Goal: Task Accomplishment & Management: Use online tool/utility

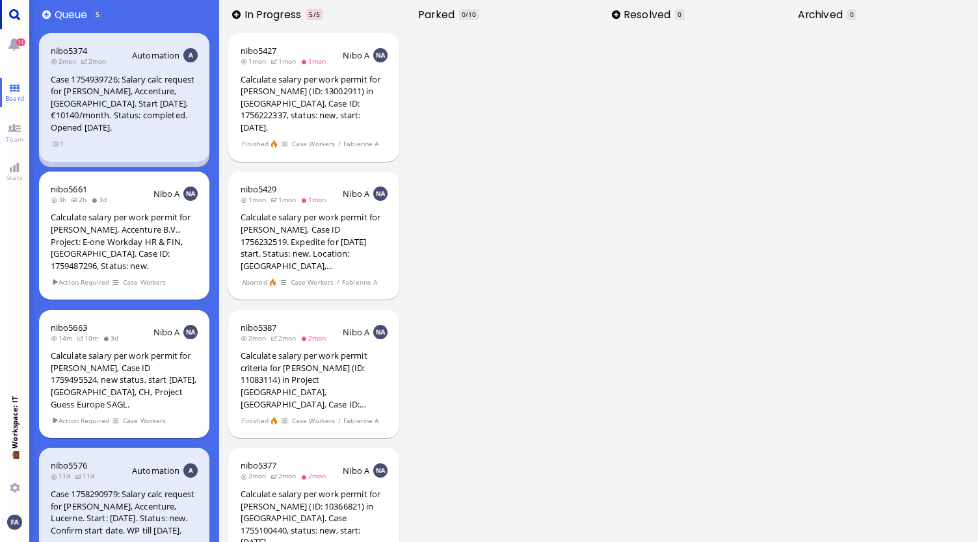
click at [23, 13] on link "Main menu" at bounding box center [14, 14] width 29 height 29
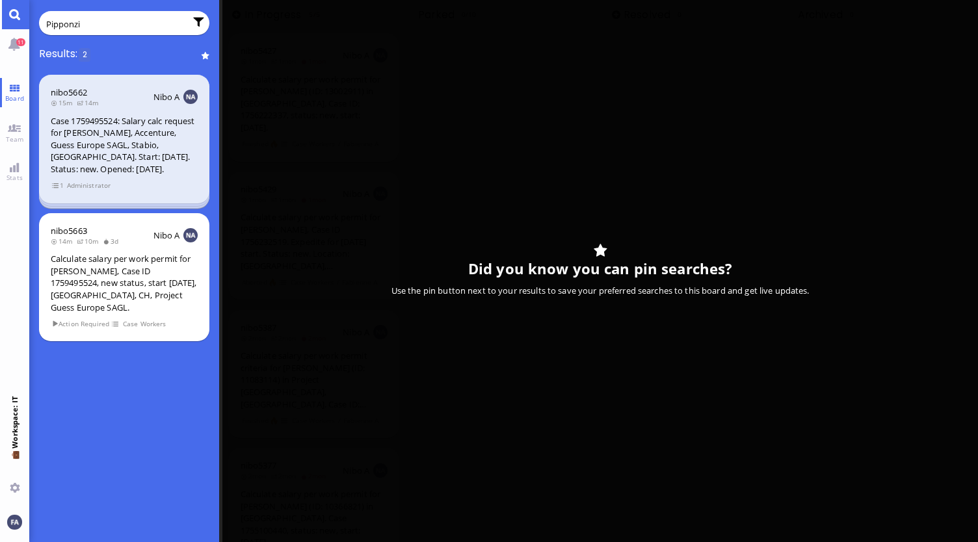
type input "Pipponzi"
click at [99, 144] on div "Case 1759495524: Salary calc request for [PERSON_NAME], Accenture, Guess Europe…" at bounding box center [124, 145] width 147 height 60
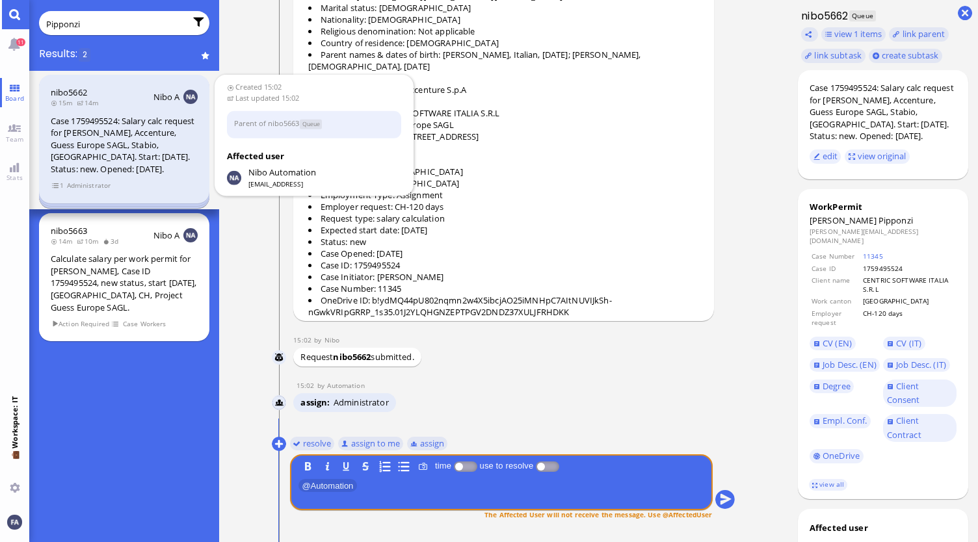
click at [108, 146] on div "Case 1759495524: Salary calc request for [PERSON_NAME], Accenture, Guess Europe…" at bounding box center [124, 145] width 147 height 60
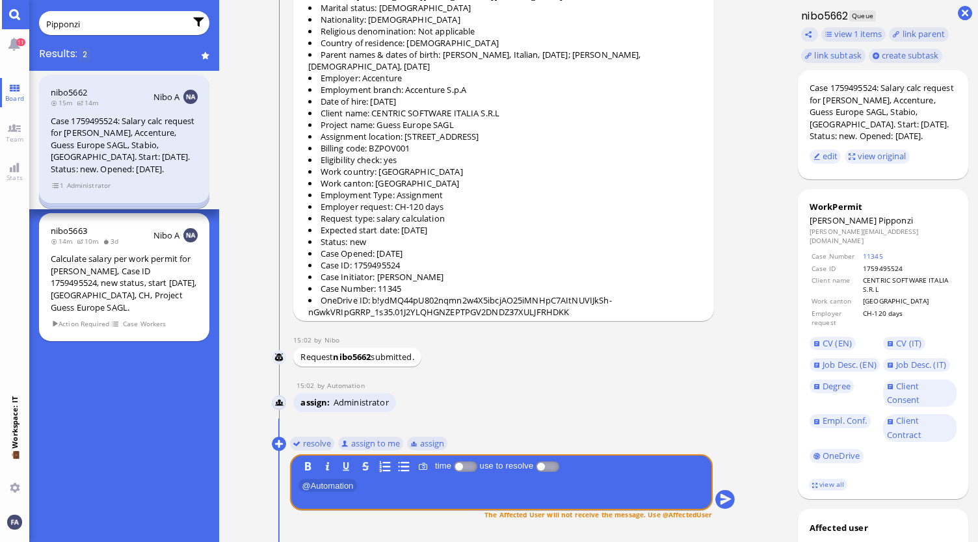
click at [58, 191] on div "nibo5662 15m 14m Nibo A Case 1759495524: Salary calc request for [PERSON_NAME],…" at bounding box center [124, 139] width 171 height 129
click at [57, 185] on span "1" at bounding box center [57, 185] width 13 height 11
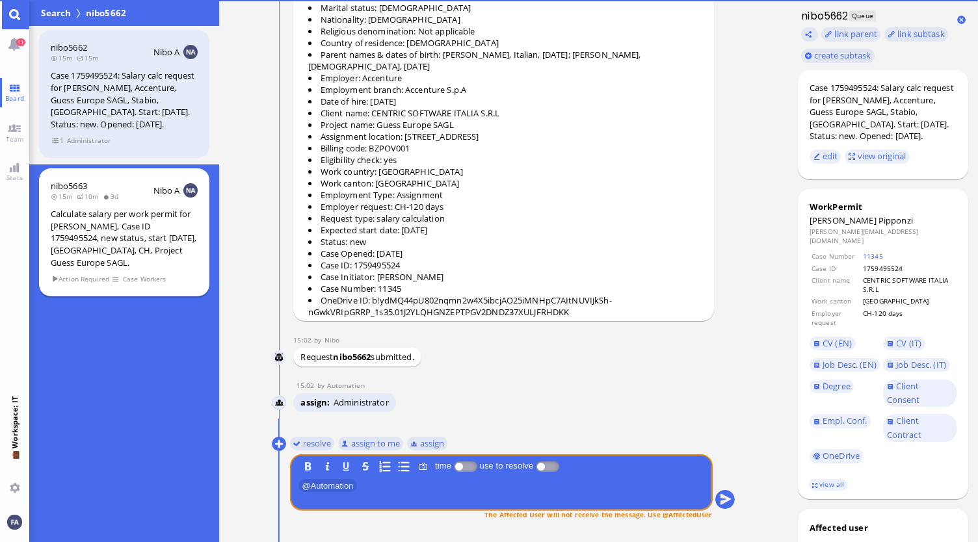
click at [91, 245] on div "Calculate salary per work permit for [PERSON_NAME], Case ID 1759495524, new sta…" at bounding box center [124, 238] width 147 height 60
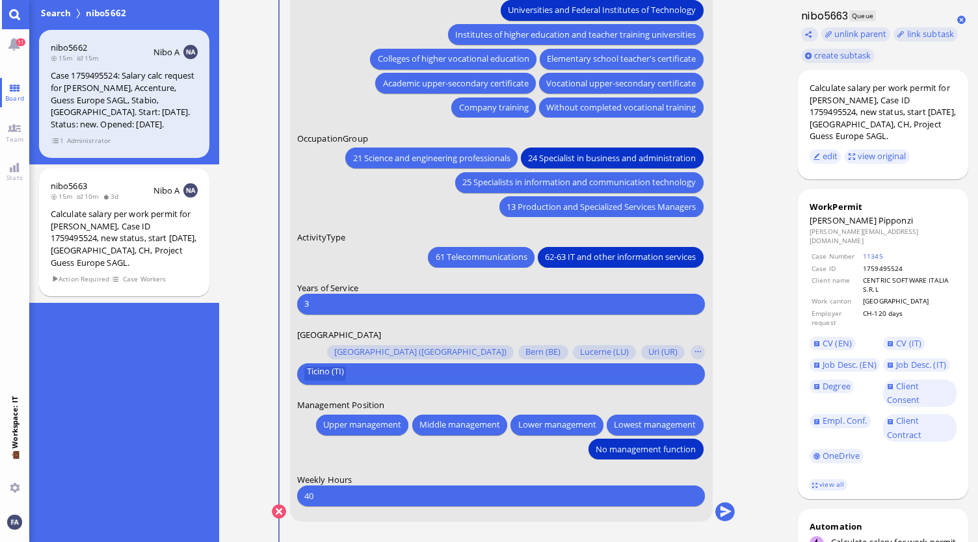
click at [363, 248] on div "61 Telecommunications 62-63 IT and other information services" at bounding box center [501, 255] width 408 height 24
click at [722, 512] on button "submit" at bounding box center [725, 512] width 20 height 20
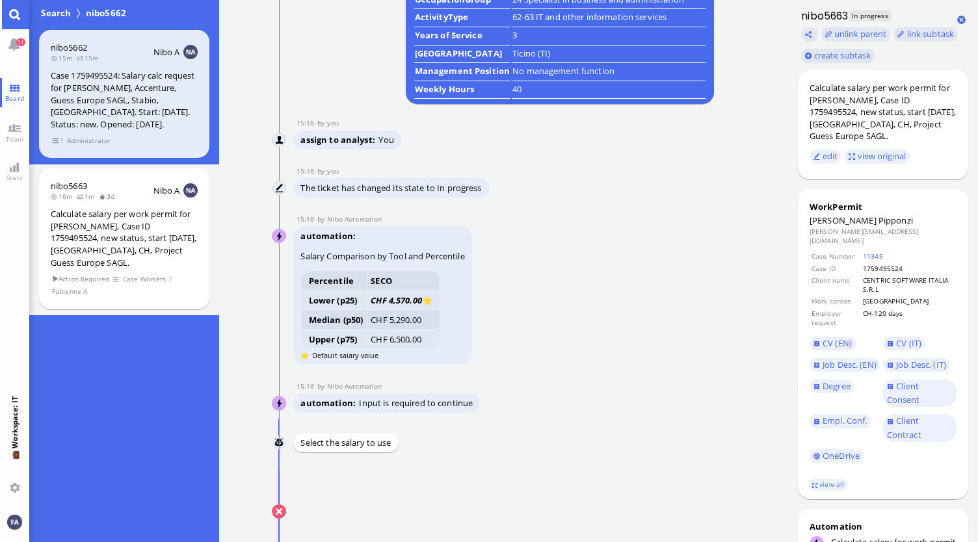
click at [720, 512] on button "submit" at bounding box center [725, 512] width 20 height 20
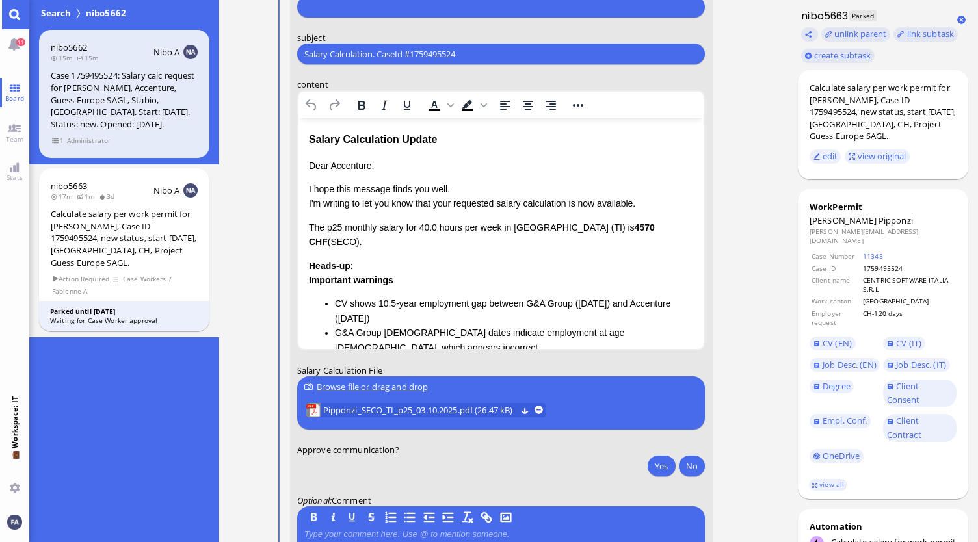
scroll to position [-65, 0]
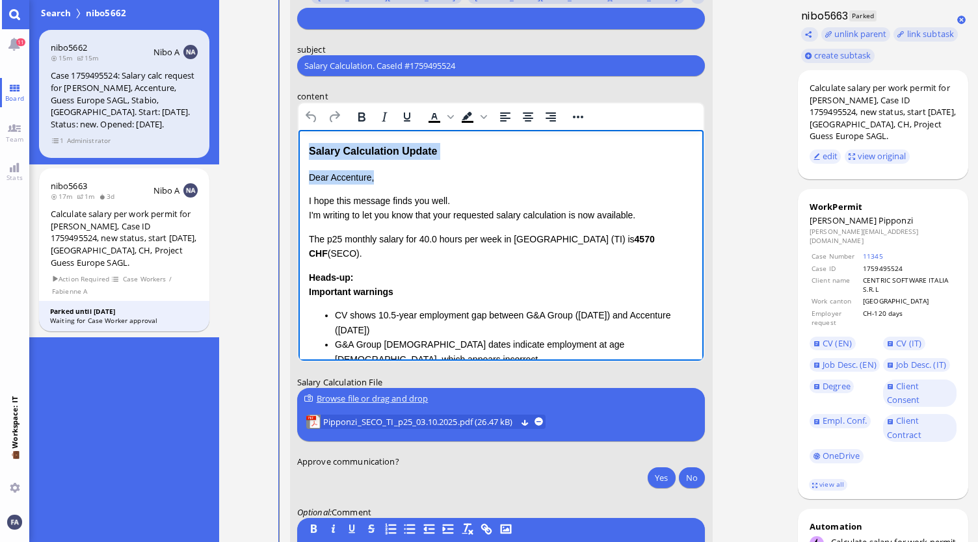
drag, startPoint x: 385, startPoint y: 175, endPoint x: 293, endPoint y: 151, distance: 94.8
click at [298, 151] on html "Salary Calculation Update Dear Accenture, I hope this message finds you well. I…" at bounding box center [501, 345] width 406 height 430
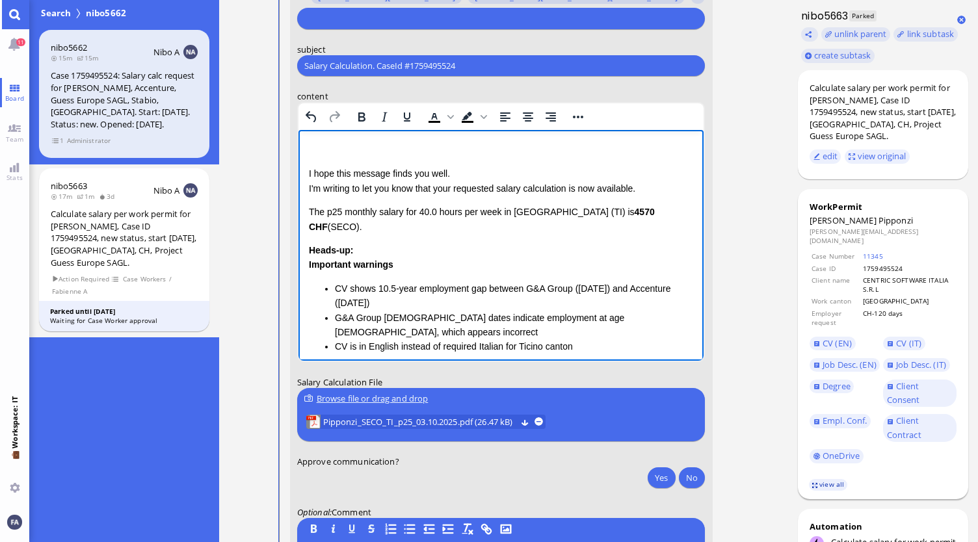
click at [821, 479] on link "view all" at bounding box center [828, 484] width 38 height 11
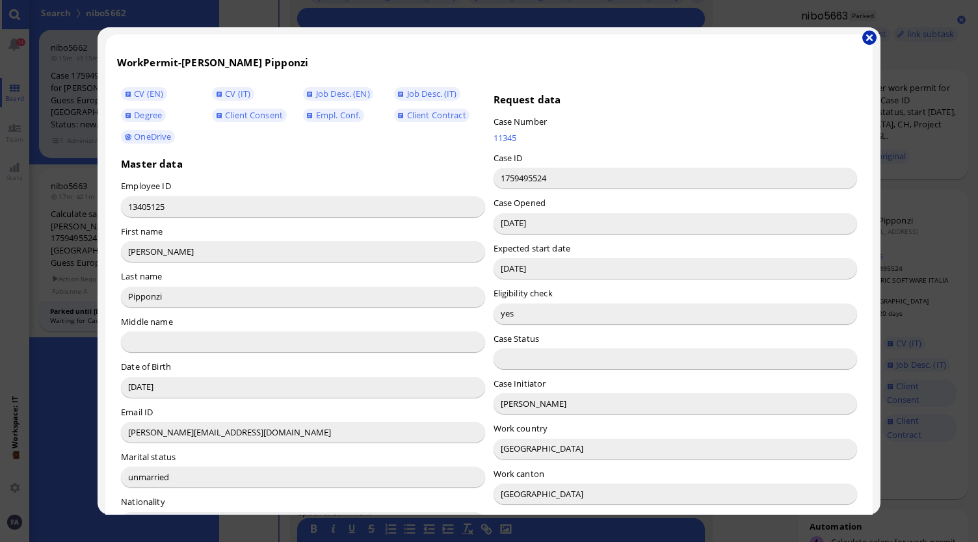
click at [872, 40] on button "button" at bounding box center [869, 38] width 14 height 14
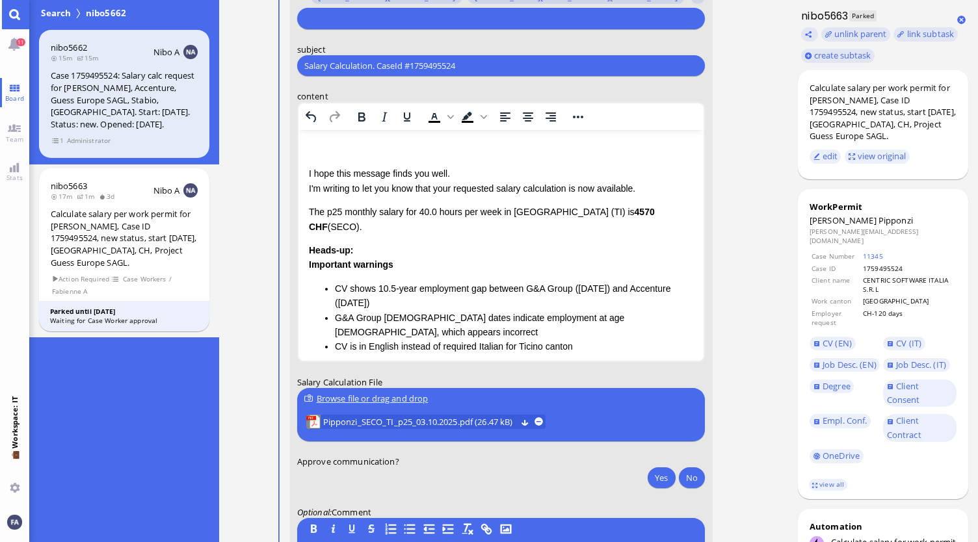
click at [378, 150] on p "Rich Text Area. Press ALT-0 for help." at bounding box center [500, 150] width 385 height 14
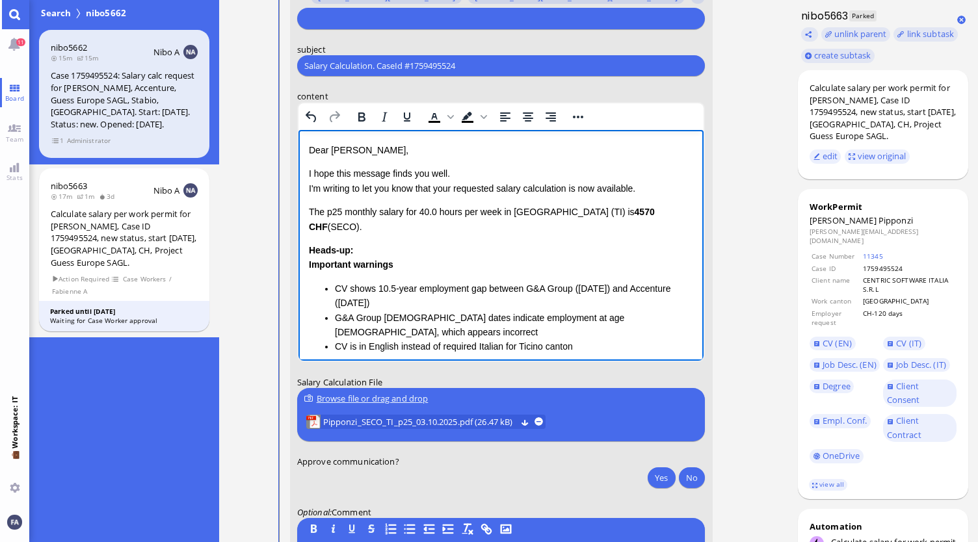
click at [421, 199] on div "Dear [PERSON_NAME], I hope this message finds you well. I'm writing to let you …" at bounding box center [500, 317] width 385 height 349
click at [515, 187] on p "I hope this message finds you well. I'm writing to let you know that your reque…" at bounding box center [500, 180] width 385 height 29
click at [394, 187] on p "I hope this message finds you well. I'm writing to let you know that your reque…" at bounding box center [500, 180] width 385 height 29
click at [457, 194] on p "I hope this message finds you well. I'm writing to let you know that your reque…" at bounding box center [500, 180] width 385 height 29
click at [575, 187] on p "I hope this message finds you well. I'm writing to let you know that your reque…" at bounding box center [500, 180] width 385 height 29
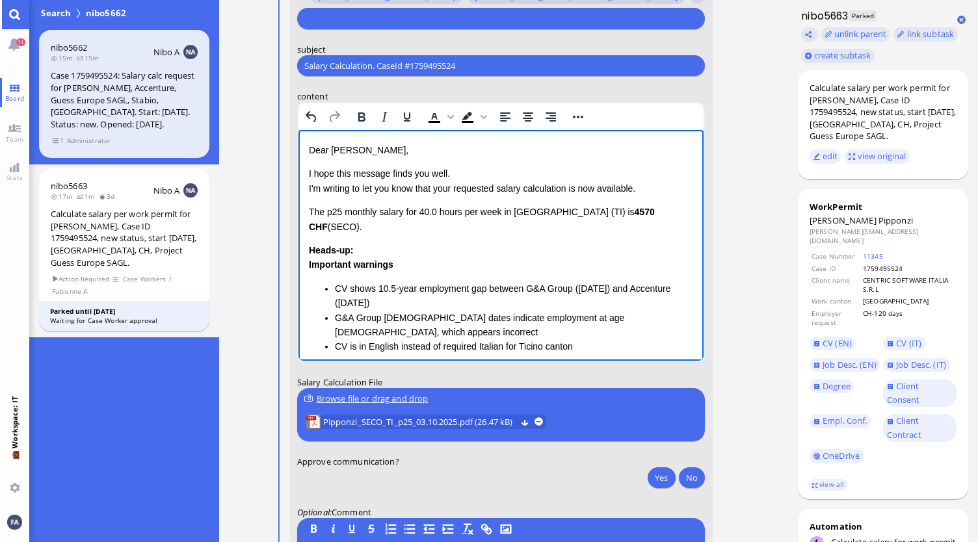
click at [456, 188] on p "I hope this message finds you well. I'm writing to let you know that your reque…" at bounding box center [500, 180] width 385 height 29
click at [607, 181] on p "I hope this message finds you well. I'm writing to let you know that the reques…" at bounding box center [500, 180] width 385 height 29
click at [632, 186] on p "I hope this message finds you well. I'm writing to let you know that the reques…" at bounding box center [500, 180] width 385 height 29
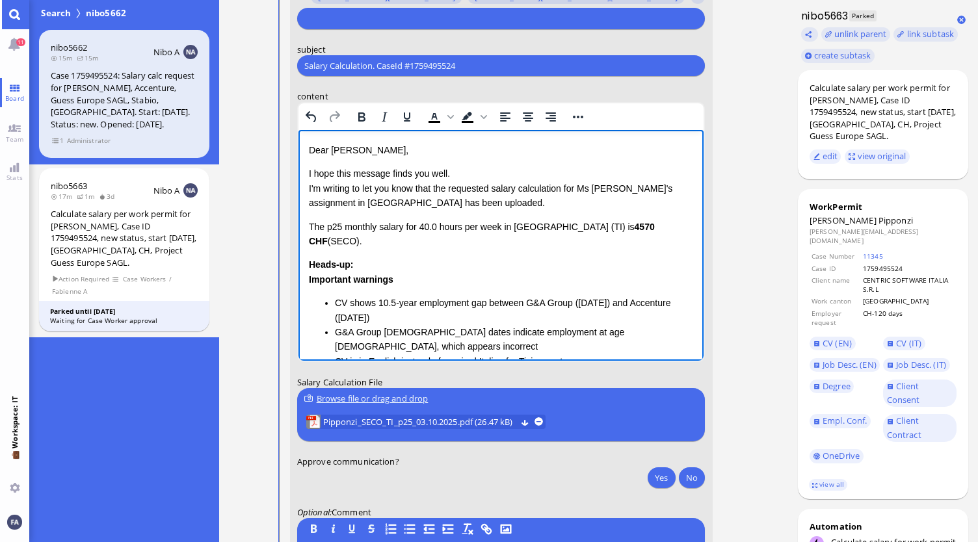
click at [501, 200] on p "I hope this message finds you well. I'm writing to let you know that the reques…" at bounding box center [500, 188] width 385 height 44
click at [518, 209] on p "I hope this message finds you well. I'm writing to let you know that the reques…" at bounding box center [500, 188] width 385 height 44
click at [478, 210] on p "I hope this message finds you well. I'm writing to let you know that the reques…" at bounding box center [500, 188] width 385 height 44
click at [447, 257] on div "Heads-up: Important warnings CV shows 10.5-year employment gap between G&A Grou…" at bounding box center [500, 343] width 385 height 173
click at [307, 225] on html "Dear [PERSON_NAME], I hope this message finds you well. I'm writing to let you …" at bounding box center [501, 338] width 406 height 417
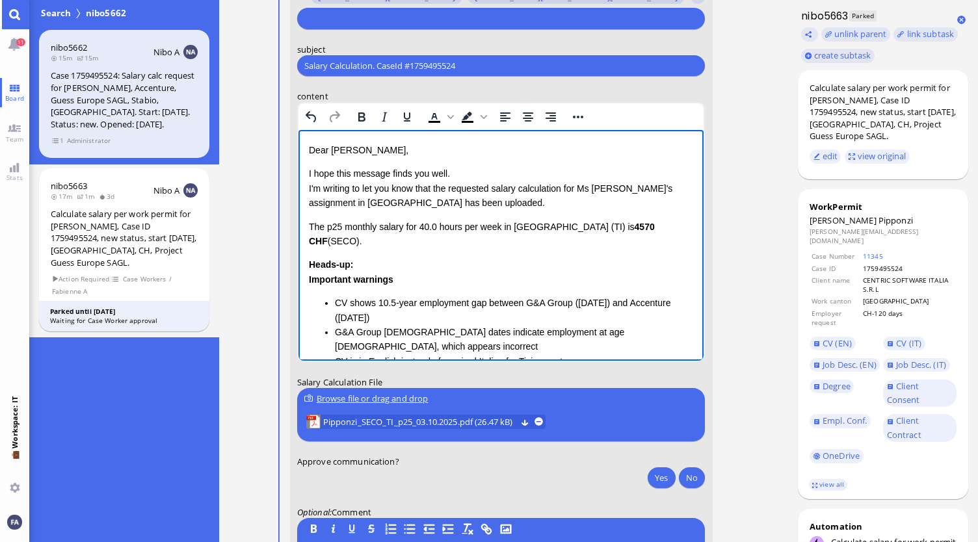
drag, startPoint x: 670, startPoint y: 228, endPoint x: 586, endPoint y: 363, distance: 159.6
click at [298, 233] on html "Dear [PERSON_NAME], I hope this message finds you well. I'm writing to let you …" at bounding box center [501, 338] width 406 height 417
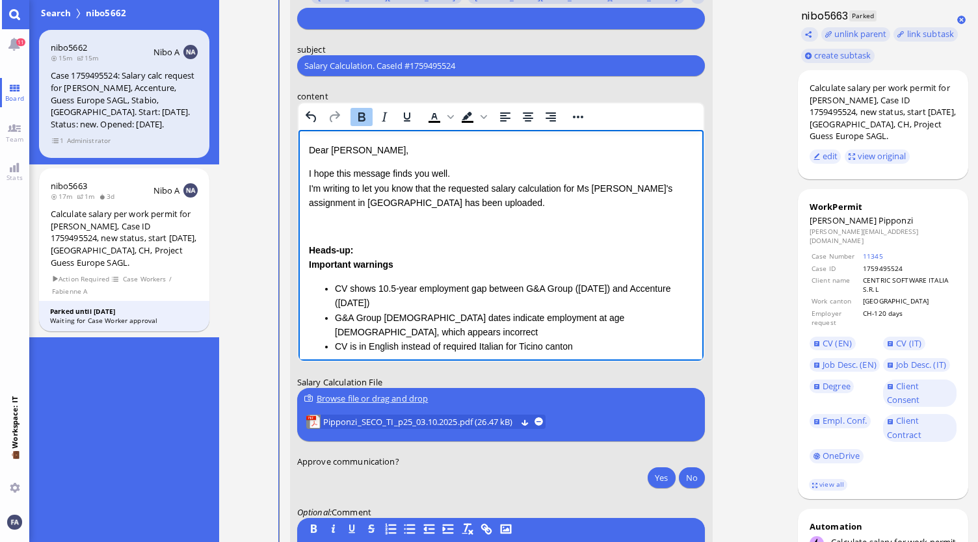
drag, startPoint x: 307, startPoint y: 248, endPoint x: 474, endPoint y: 300, distance: 174.1
click at [474, 300] on html "Dear [PERSON_NAME], I hope this message finds you well. I'm writing to let you …" at bounding box center [501, 331] width 406 height 402
click at [474, 300] on li "CV shows 10.5-year employment gap between G&A Group ([DATE]) and Accenture ([DA…" at bounding box center [513, 295] width 359 height 29
drag, startPoint x: 310, startPoint y: 248, endPoint x: 528, endPoint y: 294, distance: 222.5
click at [521, 297] on div "Heads-up: Important warnings CV shows 10.5-year employment gap between G&A Grou…" at bounding box center [500, 329] width 385 height 173
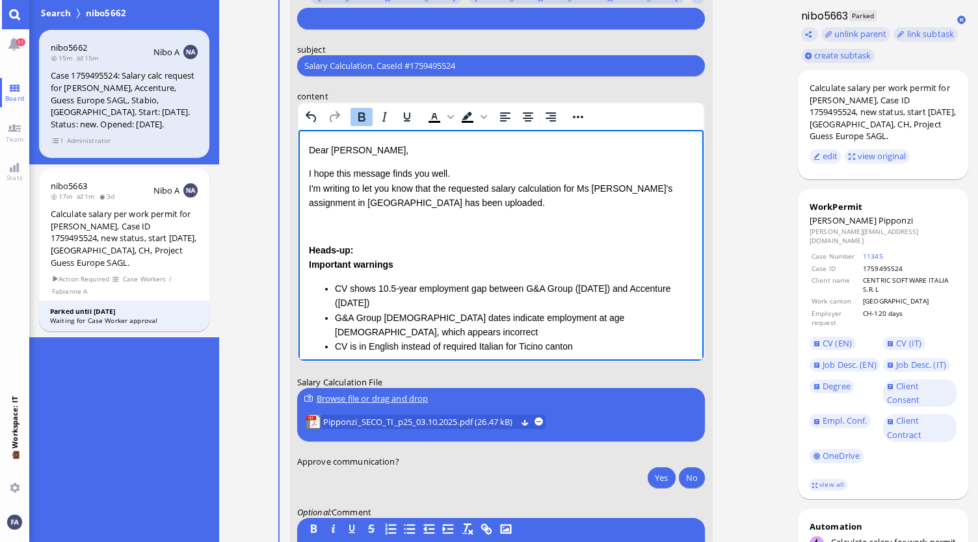
scroll to position [130, 0]
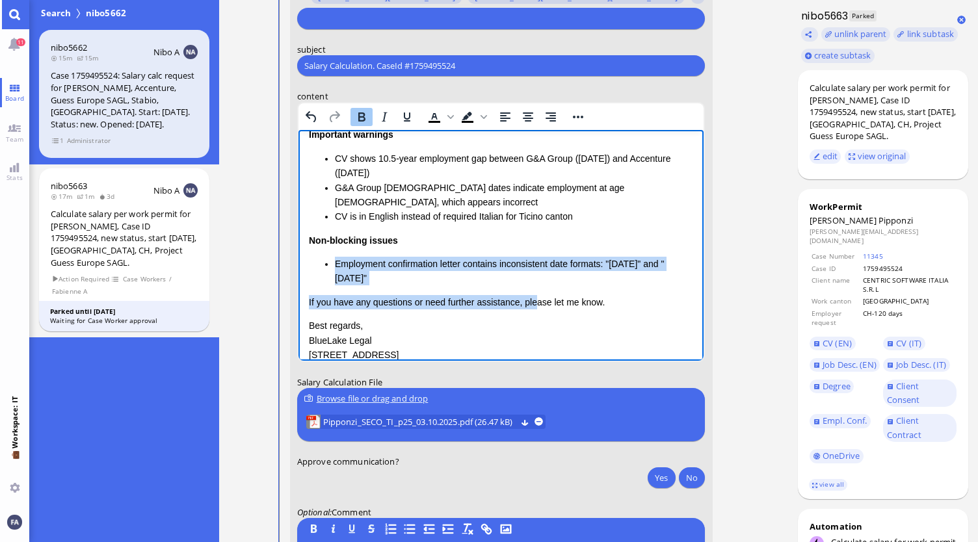
drag, startPoint x: 528, startPoint y: 294, endPoint x: 535, endPoint y: 294, distance: 7.2
click at [535, 294] on div "Dear [PERSON_NAME], I hope this message finds you well. I'm writing to let you …" at bounding box center [500, 187] width 385 height 349
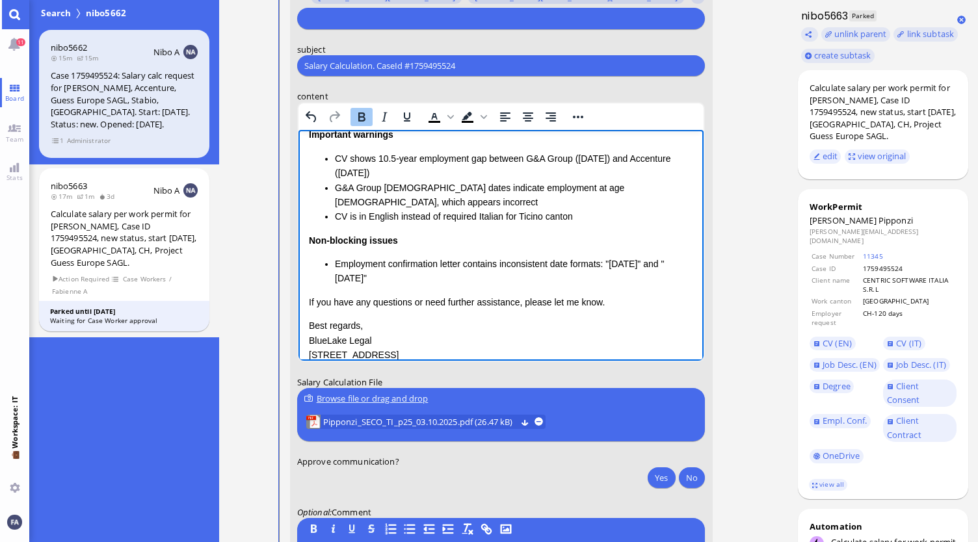
click at [554, 287] on div "Dear [PERSON_NAME], I hope this message finds you well. I'm writing to let you …" at bounding box center [500, 187] width 385 height 349
click at [608, 300] on p "If you have any questions or need further assistance, please let me know." at bounding box center [500, 302] width 385 height 14
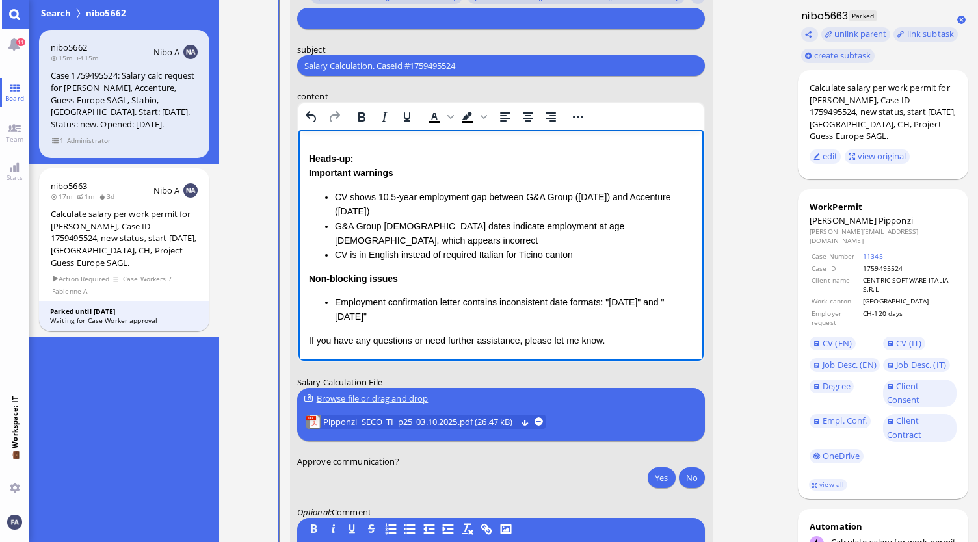
scroll to position [65, 0]
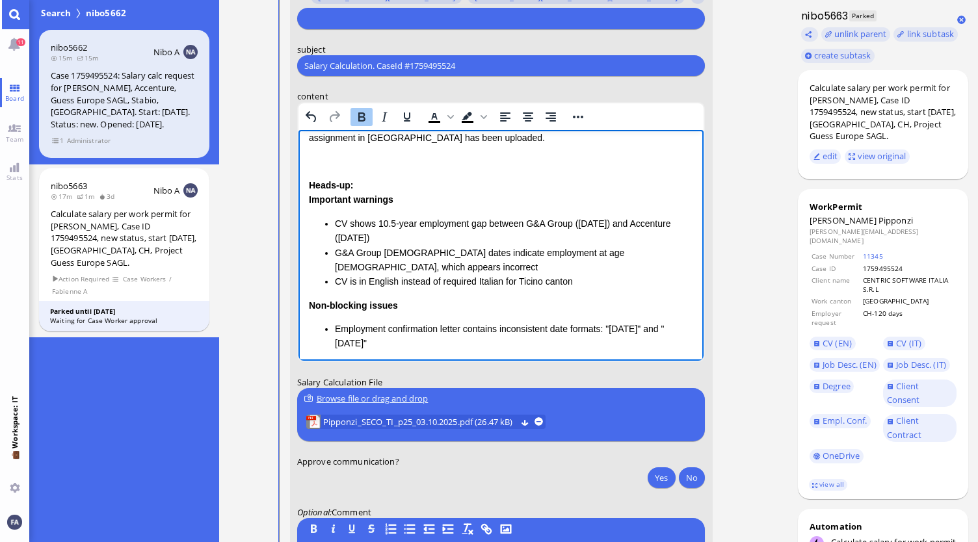
drag, startPoint x: 307, startPoint y: 185, endPoint x: 375, endPoint y: 200, distance: 69.7
click at [375, 200] on html "Dear [PERSON_NAME], I hope this message finds you well. I'm writing to let you …" at bounding box center [501, 266] width 406 height 402
click at [375, 200] on strong "Important warnings" at bounding box center [350, 199] width 85 height 10
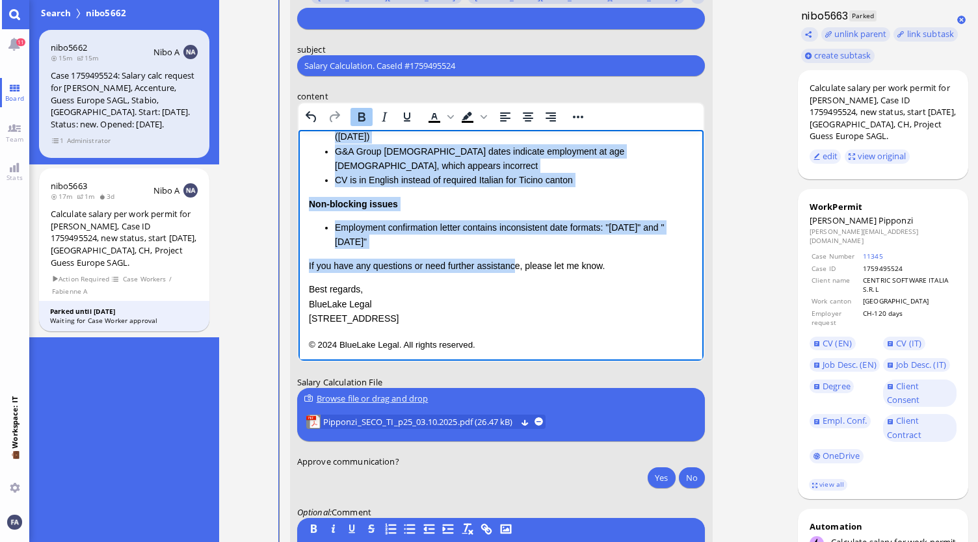
scroll to position [172, 0]
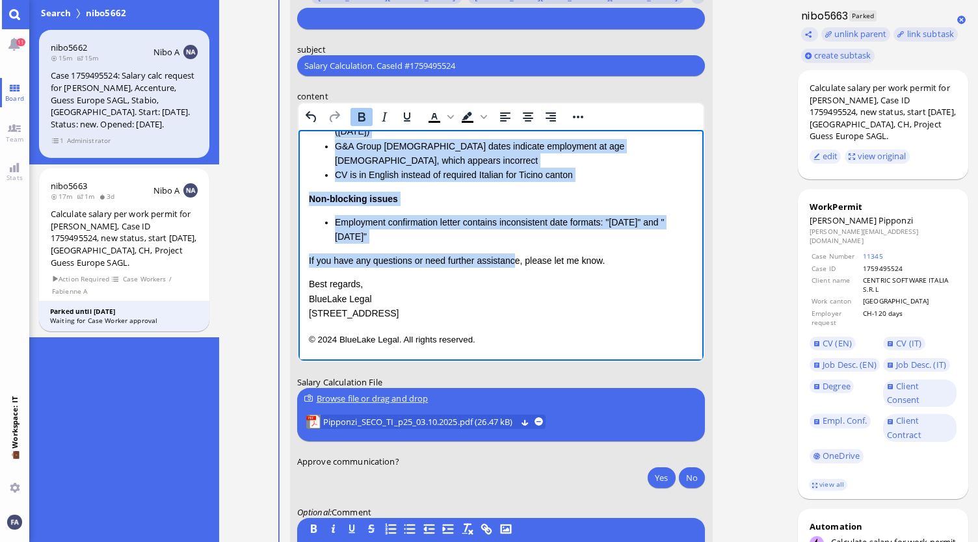
drag, startPoint x: 308, startPoint y: 182, endPoint x: 636, endPoint y: 237, distance: 332.8
click at [636, 237] on div "Heads-up: Important warnings CV shows 10.5-year employment gap between G&A Grou…" at bounding box center [500, 158] width 385 height 173
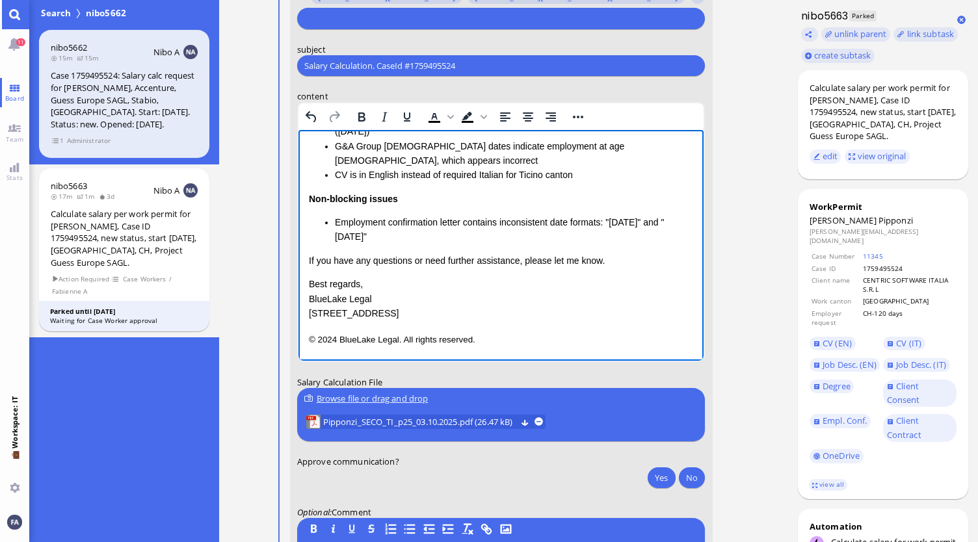
scroll to position [13, 0]
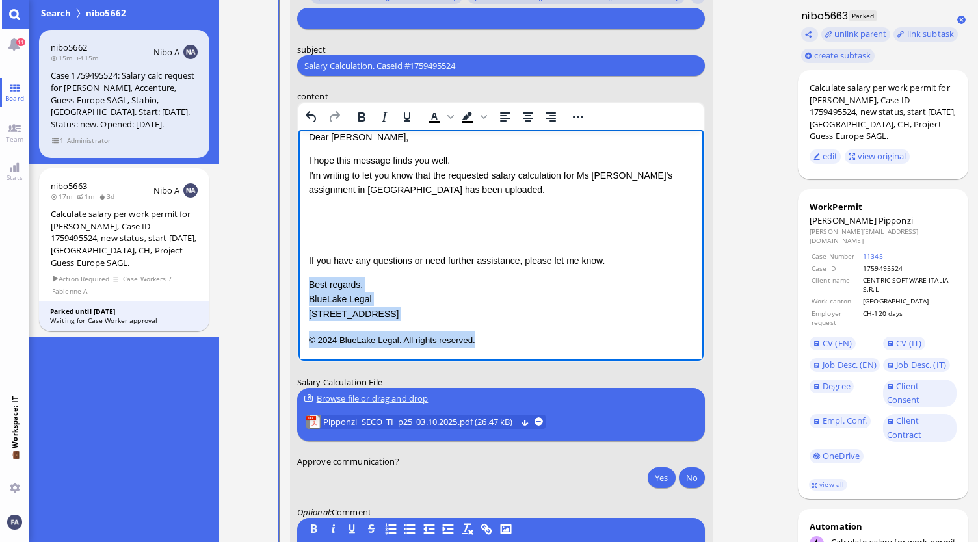
drag, startPoint x: 479, startPoint y: 342, endPoint x: 306, endPoint y: 280, distance: 183.8
click at [306, 280] on html "Dear [PERSON_NAME], I hope this message finds you well. I'm writing to let you …" at bounding box center [501, 239] width 406 height 244
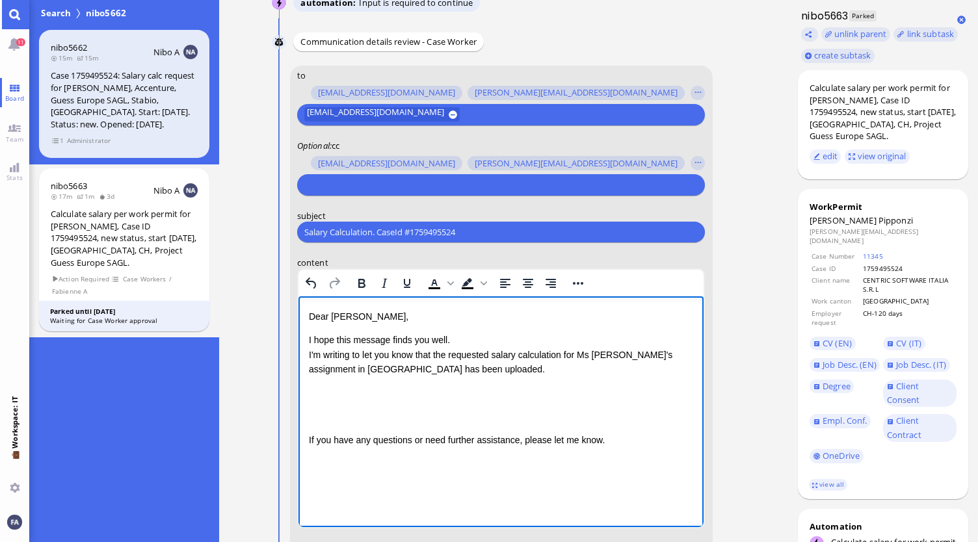
scroll to position [-260, 0]
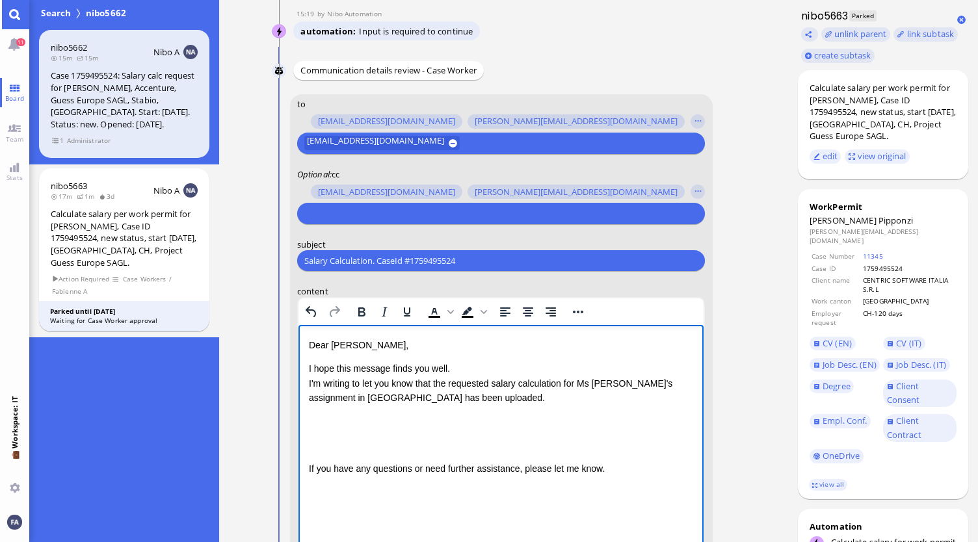
click at [401, 449] on div "Rich Text Area. Press ALT-0 for help." at bounding box center [500, 445] width 385 height 14
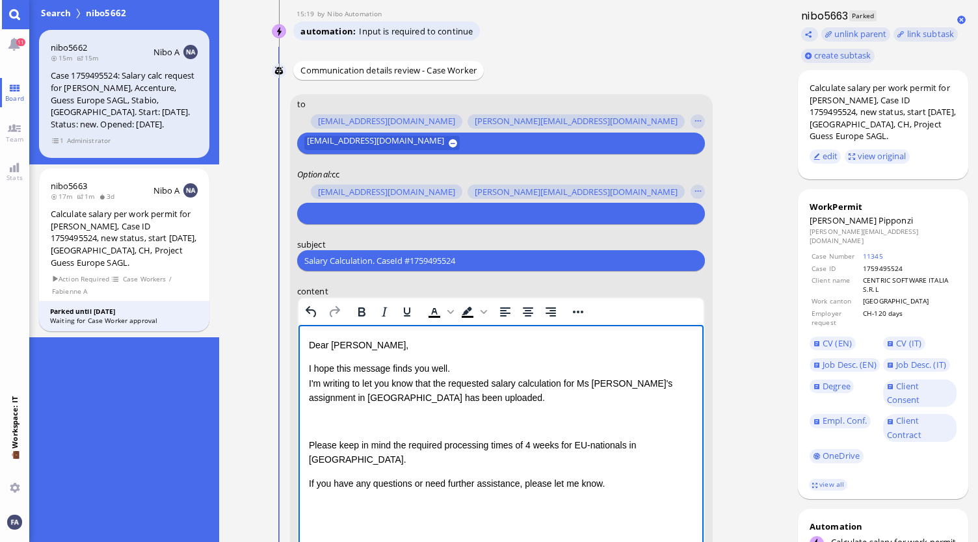
click at [513, 394] on p "I hope this message finds you well. I'm writing to let you know that the reques…" at bounding box center [500, 383] width 385 height 44
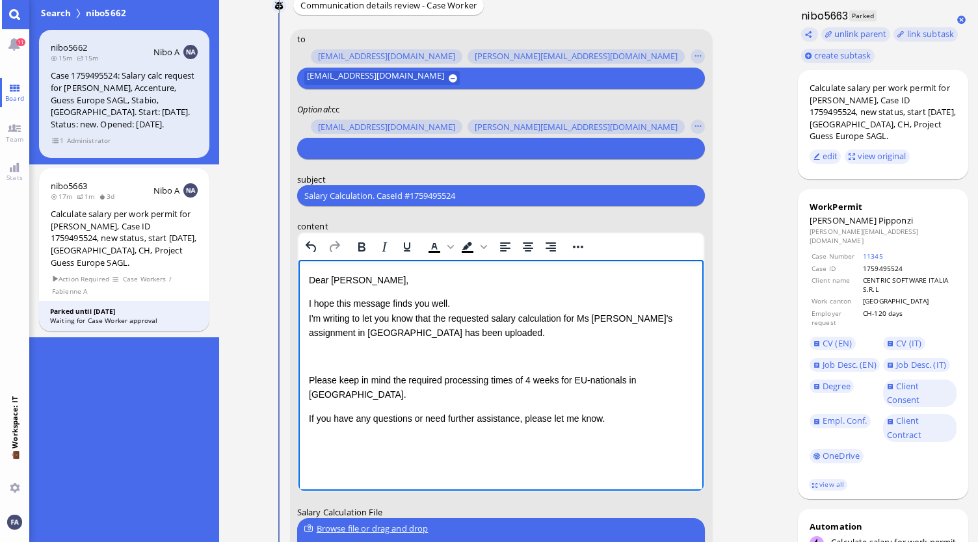
click at [402, 358] on p "Rich Text Area. Press ALT-0 for help." at bounding box center [500, 357] width 385 height 14
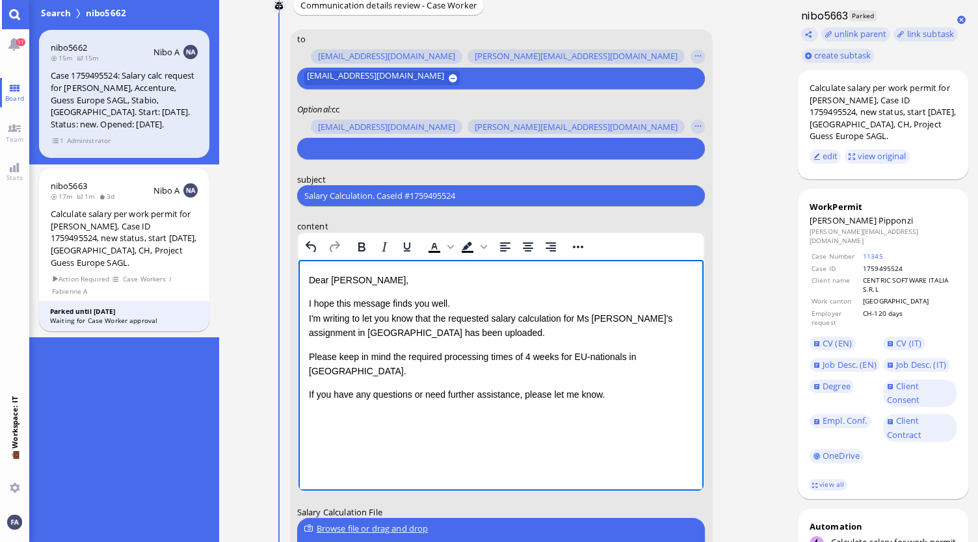
click at [570, 387] on p "If you have any questions or need further assistance, please let me know." at bounding box center [500, 394] width 385 height 14
click at [605, 387] on p "If you have any questions or need further assistance, please let me know." at bounding box center [500, 394] width 385 height 14
click at [634, 387] on p "If you have any questions or need further assistance, please let me know." at bounding box center [500, 394] width 385 height 14
click at [630, 387] on p "If you have any questions or need further assistance, please let me know." at bounding box center [500, 394] width 385 height 14
click at [426, 423] on html "Dear [PERSON_NAME], I hope this message finds you well. I'm writing to let you …" at bounding box center [501, 351] width 406 height 182
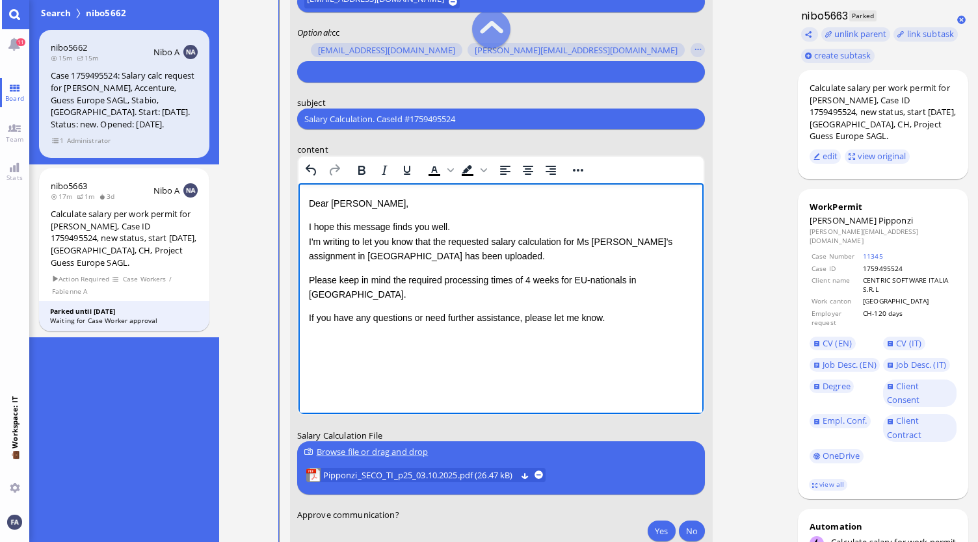
scroll to position [-260, 0]
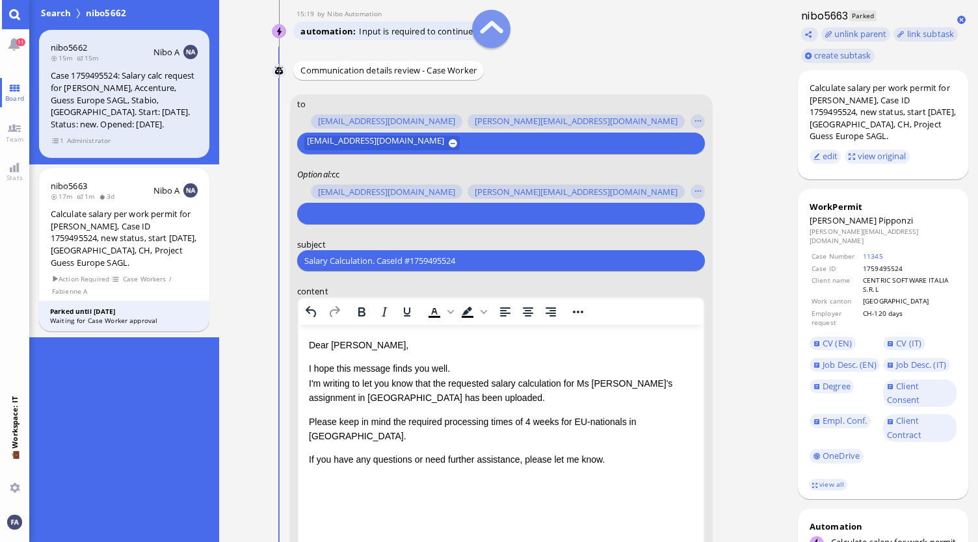
click at [405, 221] on div at bounding box center [498, 214] width 393 height 18
click at [408, 210] on input "text" at bounding box center [499, 214] width 390 height 14
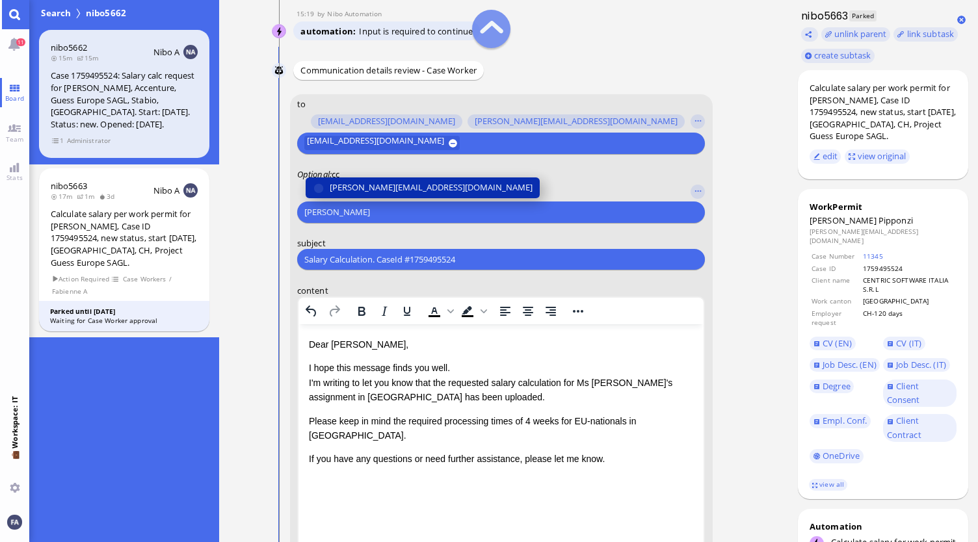
type input "[PERSON_NAME]"
click at [415, 187] on span "[PERSON_NAME][EMAIL_ADDRESS][DOMAIN_NAME]" at bounding box center [431, 188] width 203 height 14
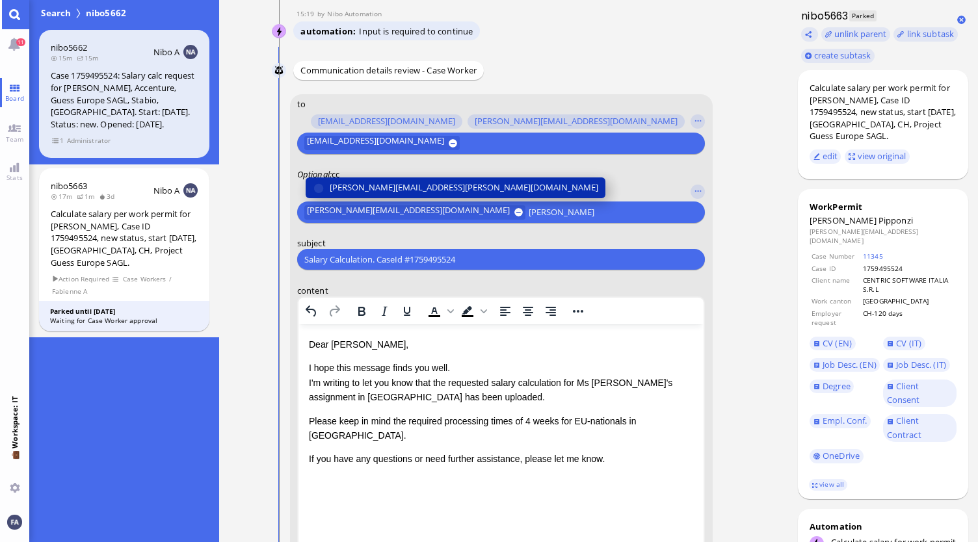
type input "[PERSON_NAME]"
click at [413, 186] on span "[PERSON_NAME][EMAIL_ADDRESS][PERSON_NAME][DOMAIN_NAME]" at bounding box center [464, 188] width 268 height 14
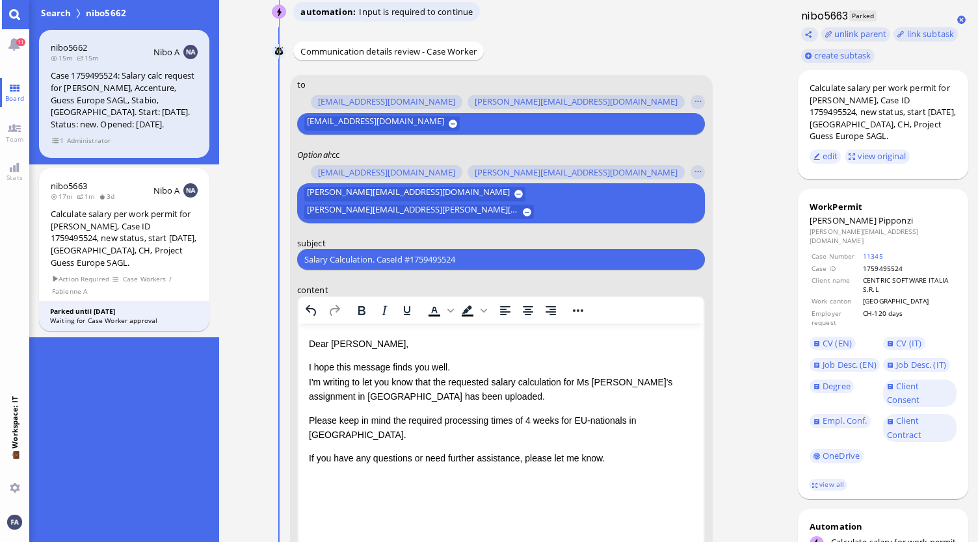
scroll to position [-278, 0]
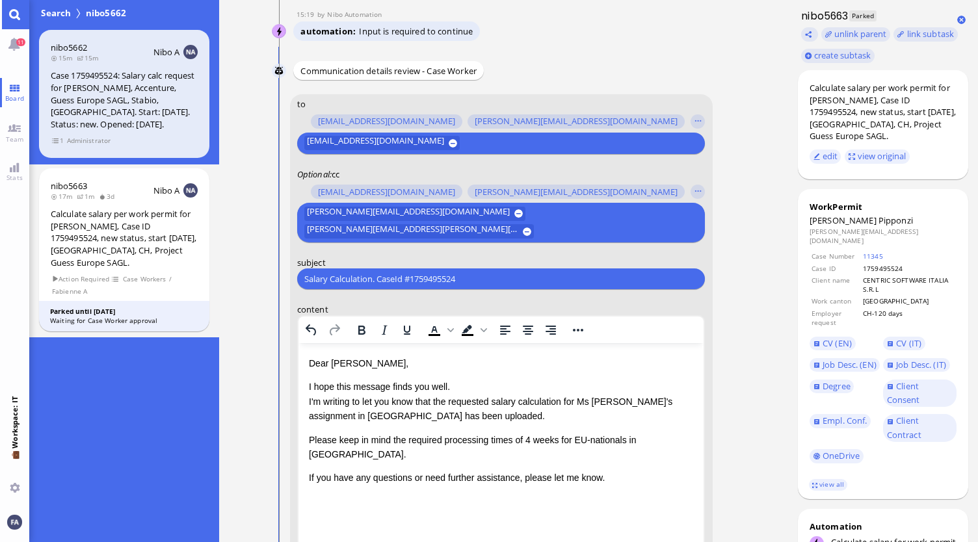
click at [537, 230] on input "text" at bounding box center [615, 232] width 157 height 14
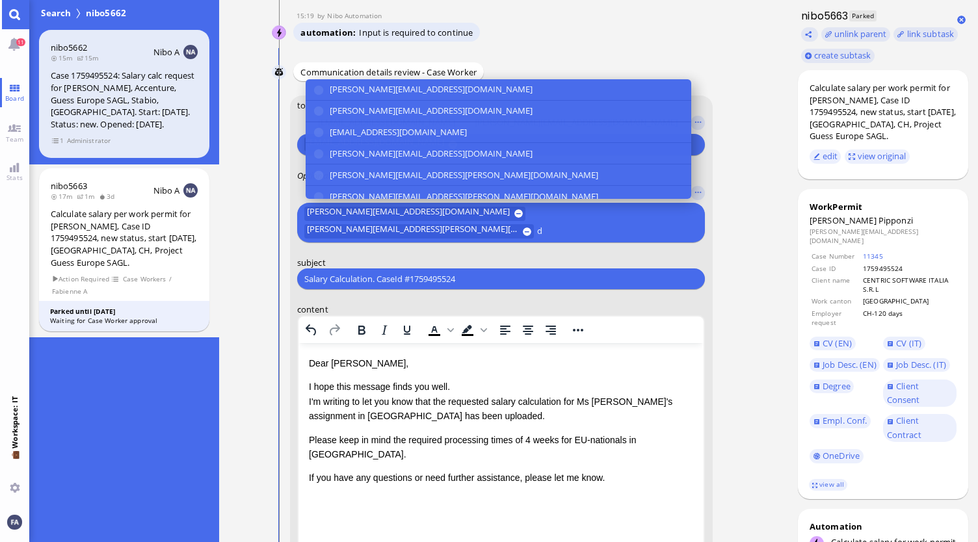
scroll to position [-277, 0]
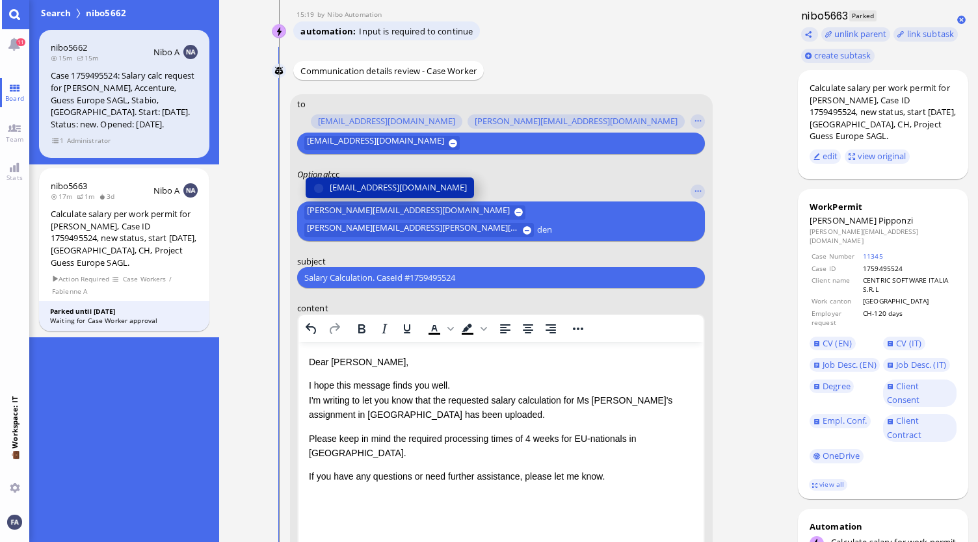
type input "den"
click at [396, 185] on span "[EMAIL_ADDRESS][DOMAIN_NAME]" at bounding box center [398, 188] width 137 height 14
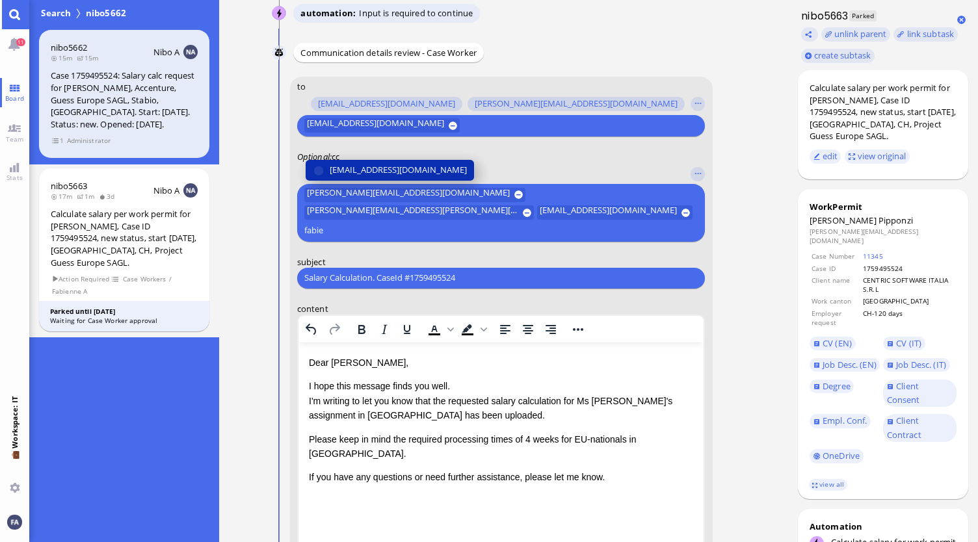
type input "fabie"
click at [400, 177] on span "[EMAIL_ADDRESS][DOMAIN_NAME]" at bounding box center [398, 170] width 137 height 14
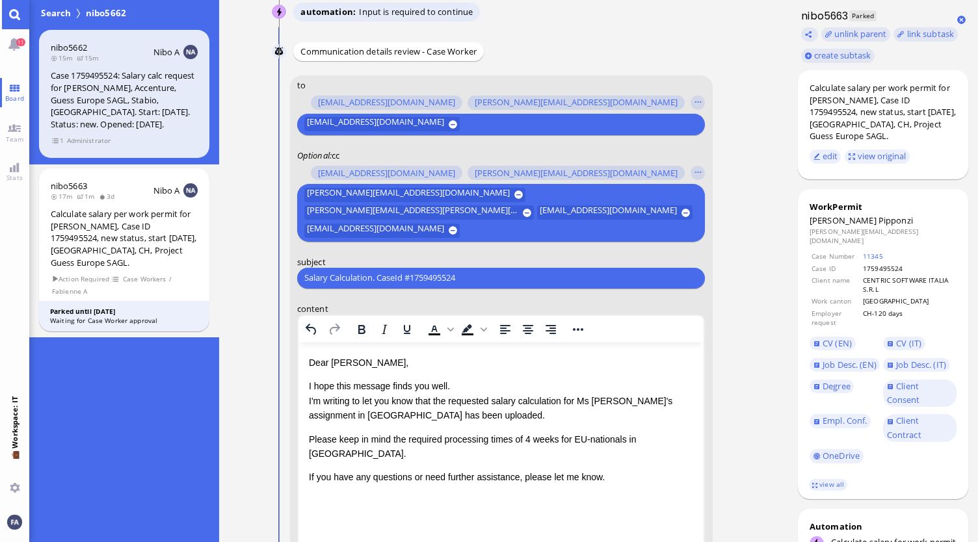
scroll to position [-296, 0]
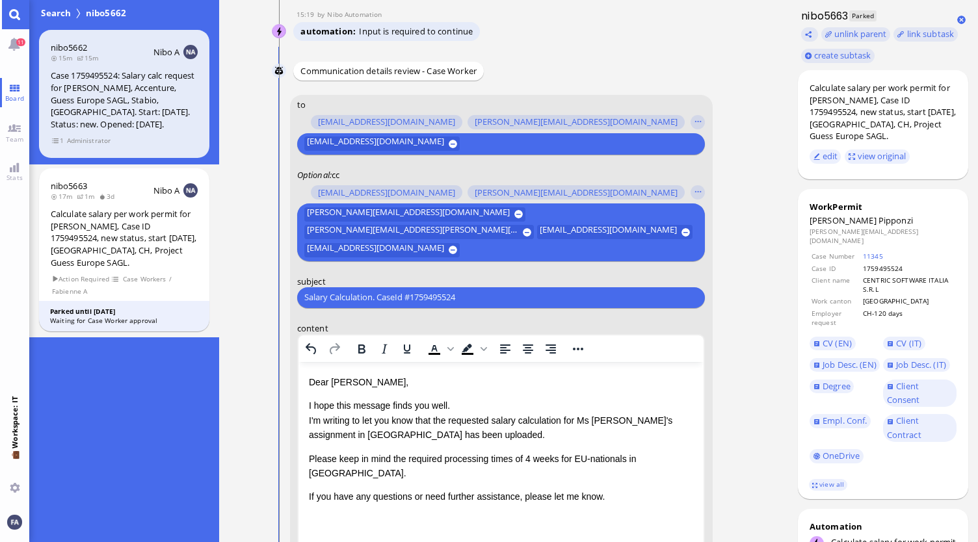
click at [562, 298] on input "Salary Calculation. CaseId #1759495524" at bounding box center [500, 298] width 393 height 14
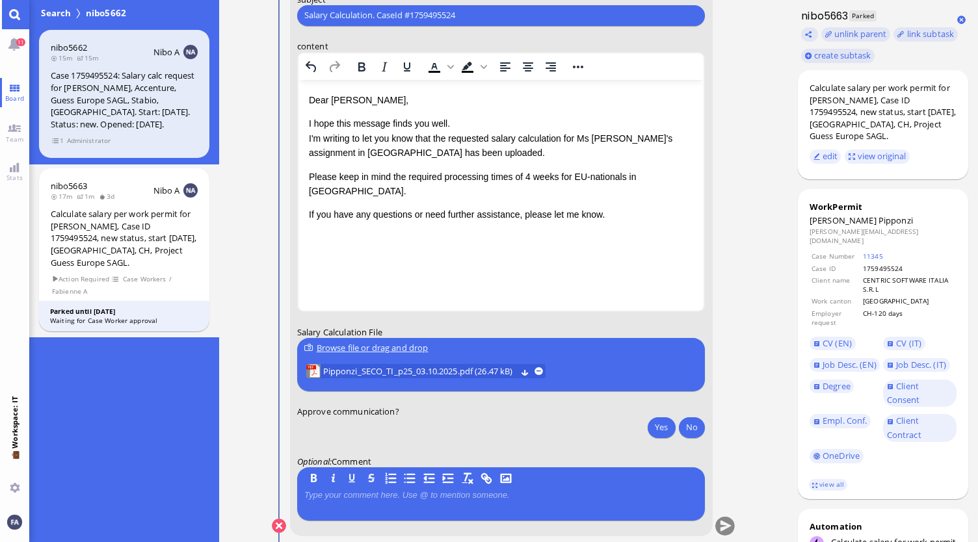
scroll to position [0, 0]
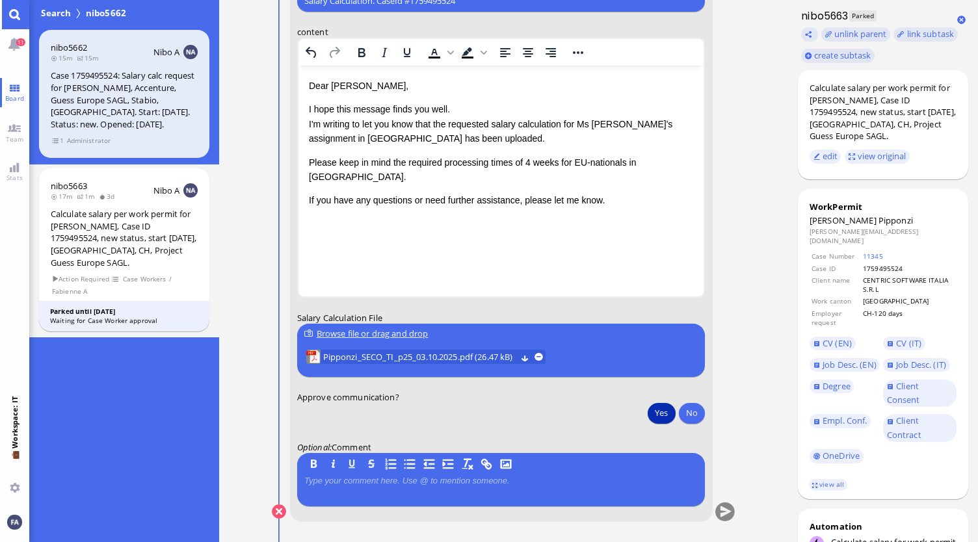
click at [668, 419] on button "Yes" at bounding box center [660, 412] width 27 height 21
click at [736, 513] on nitautoscroll "15:02 by Automation Automation Calculate eligible salary for work permit 15:02 …" at bounding box center [503, 271] width 515 height 542
click at [728, 512] on button "submit" at bounding box center [725, 512] width 20 height 20
